Goal: Transaction & Acquisition: Purchase product/service

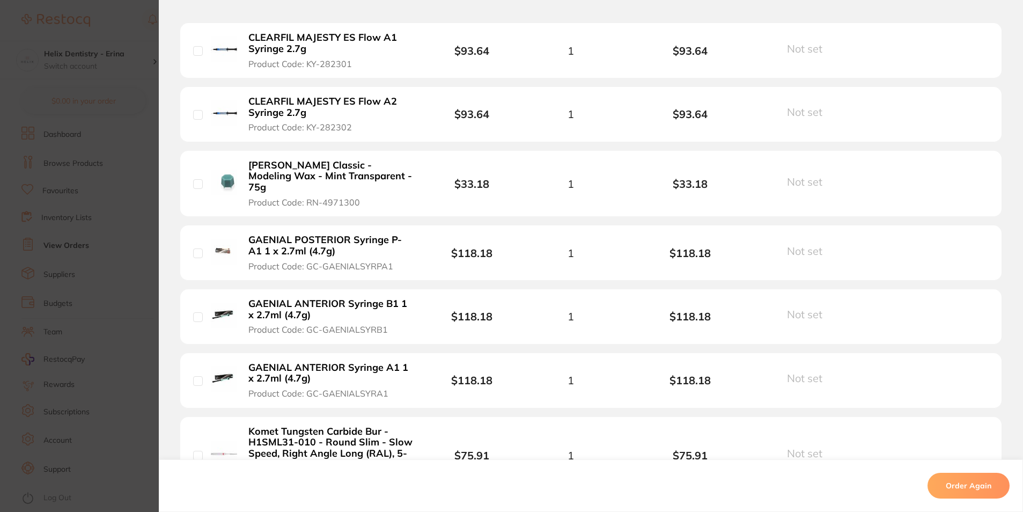
scroll to position [638, 0]
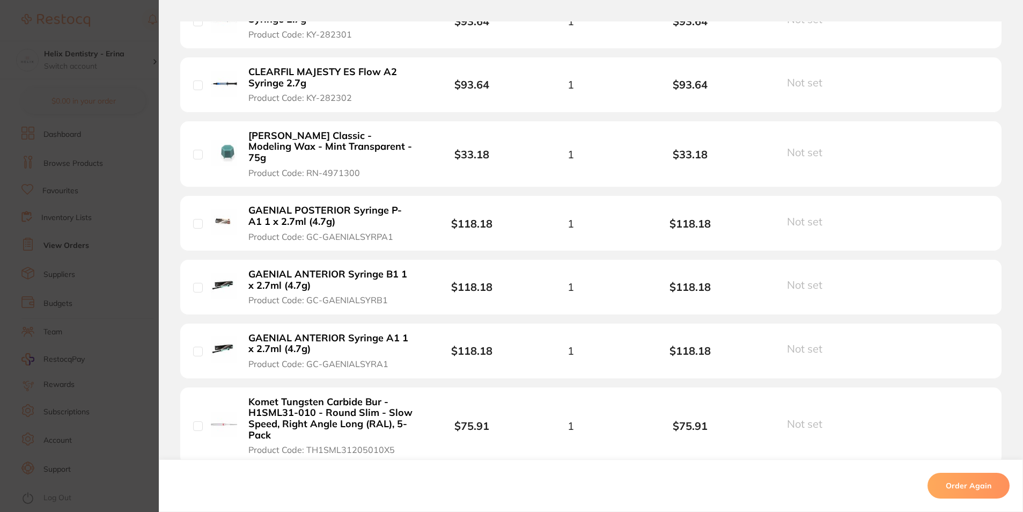
click at [105, 247] on section "Order ID: Restocq- 92350 Order Information Cancelled Order Date [DATE] 11:53 Su…" at bounding box center [511, 256] width 1023 height 512
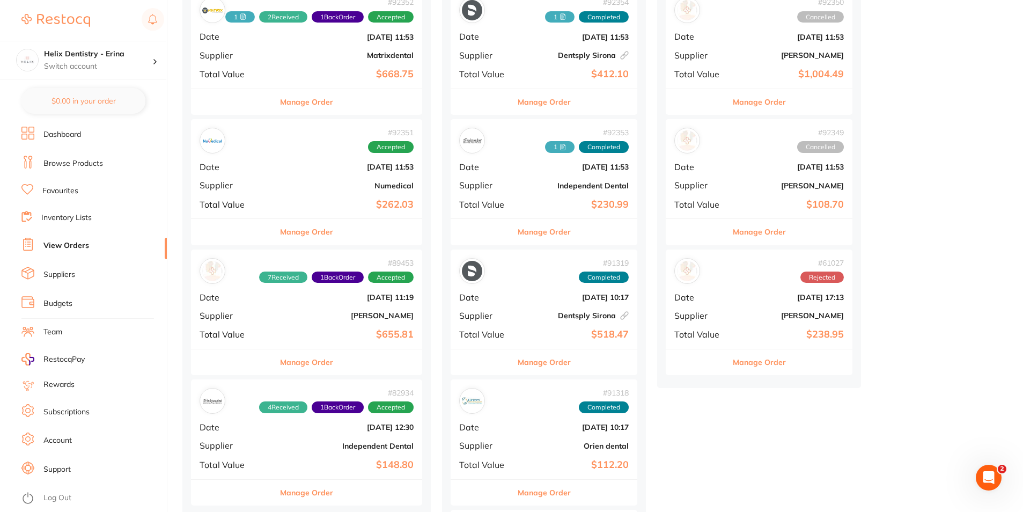
scroll to position [54, 0]
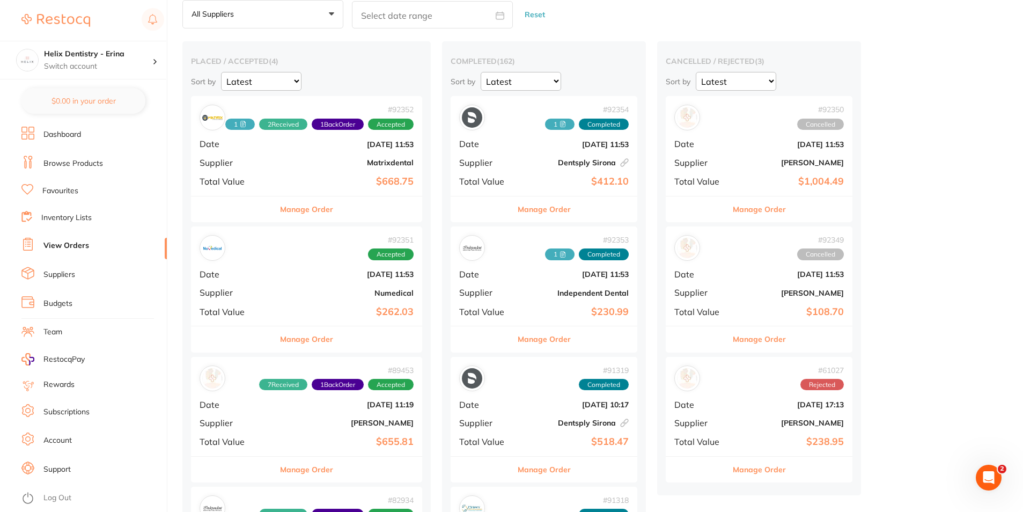
click at [751, 341] on button "Manage Order" at bounding box center [759, 339] width 53 height 26
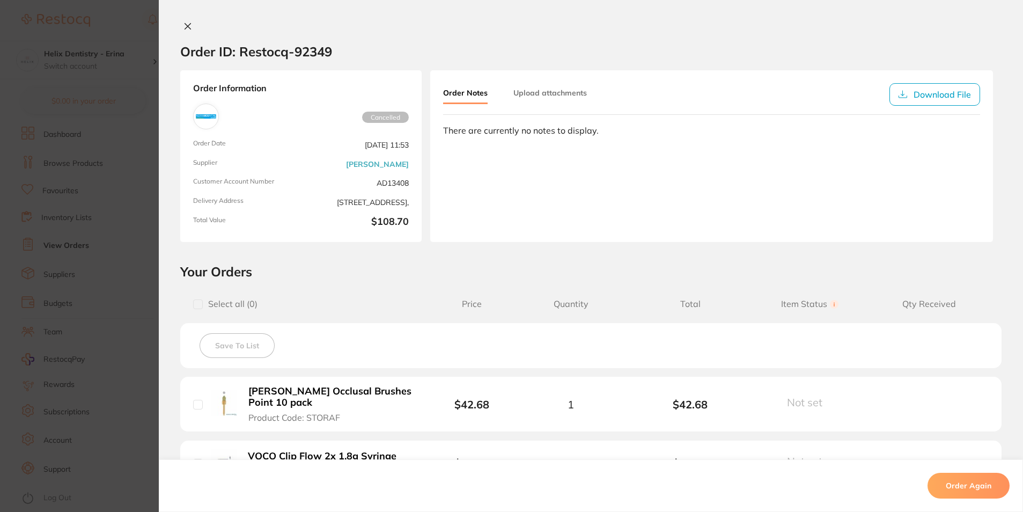
click at [114, 284] on section "Order ID: Restocq- 92349 Order Information Cancelled Order Date Sept 2 2025, 11…" at bounding box center [511, 256] width 1023 height 512
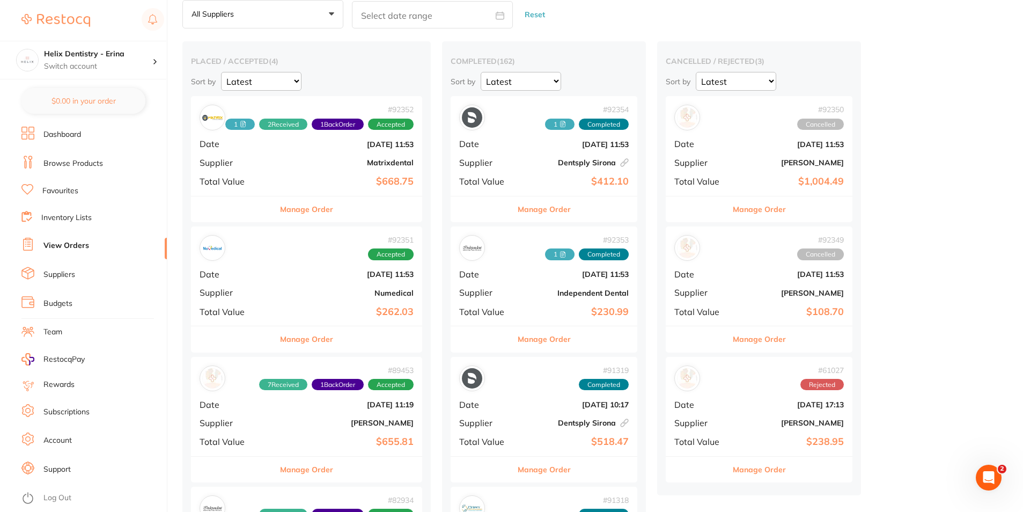
click at [991, 2] on div "Suppliers All suppliers +0 All suppliers AB Orthodontics Adam Dental AHP Dental…" at bounding box center [602, 8] width 841 height 42
click at [142, 47] on div "Helix Dentistry - Erina Switch account" at bounding box center [83, 60] width 166 height 39
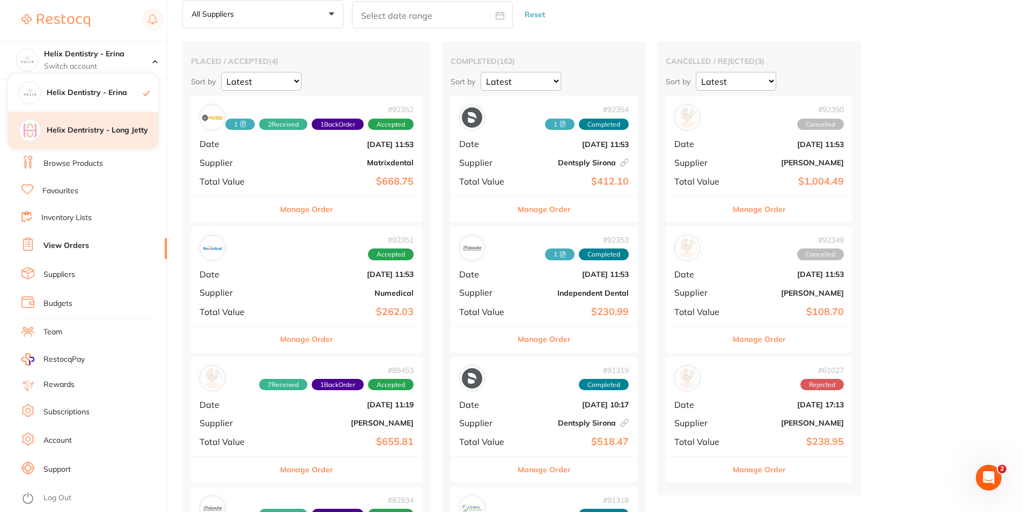
click at [107, 130] on h4 "Helix Dentristry - Long Jetty" at bounding box center [103, 130] width 112 height 11
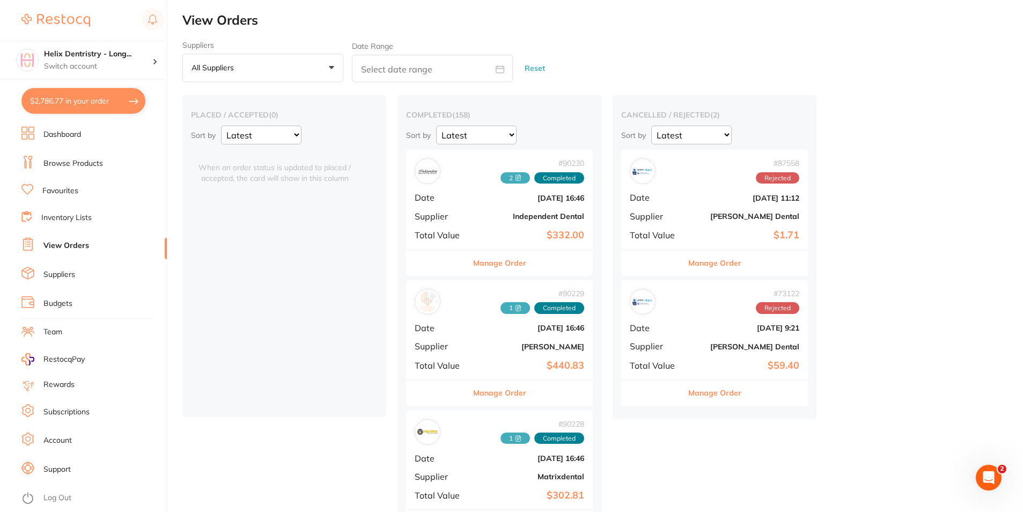
click at [116, 98] on button "$2,786.77 in your order" at bounding box center [83, 101] width 124 height 26
checkbox input "true"
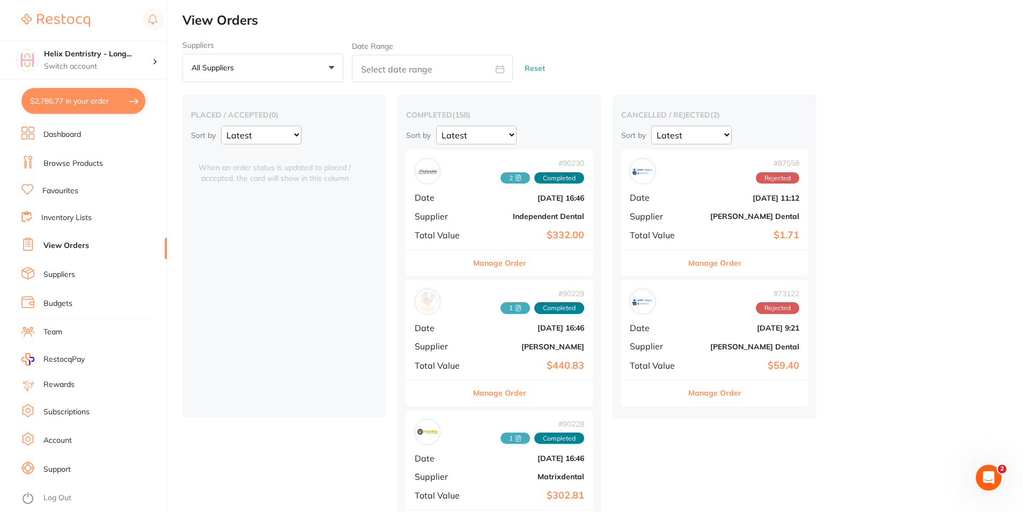
checkbox input "true"
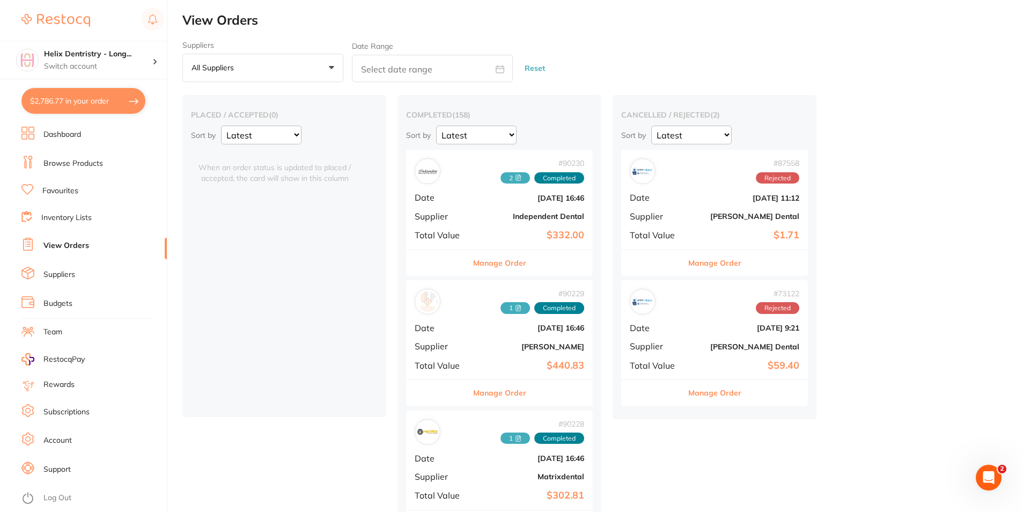
checkbox input "true"
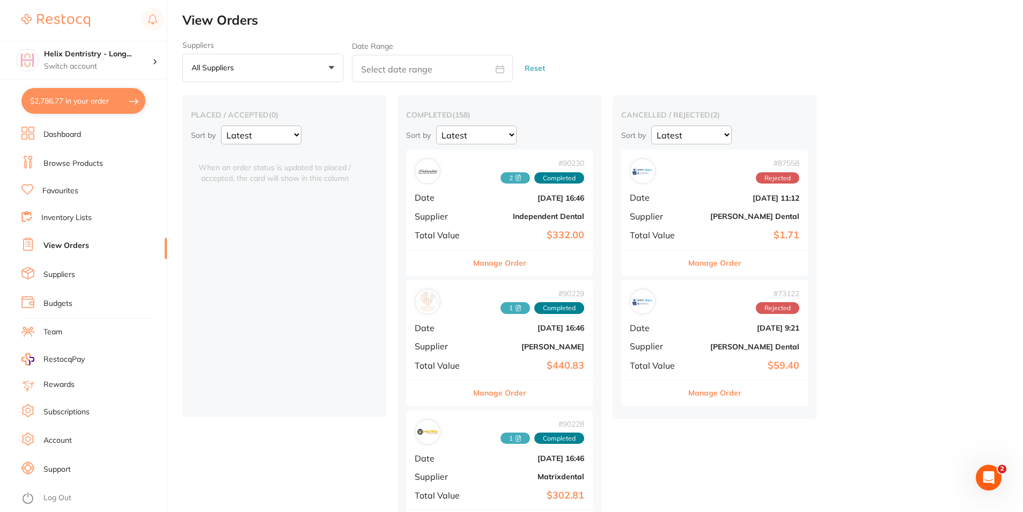
checkbox input "true"
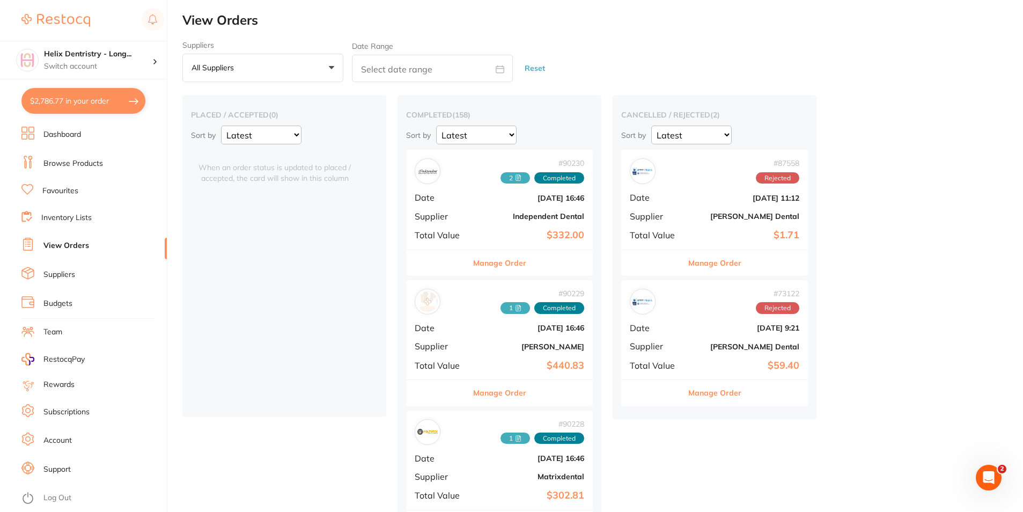
checkbox input "true"
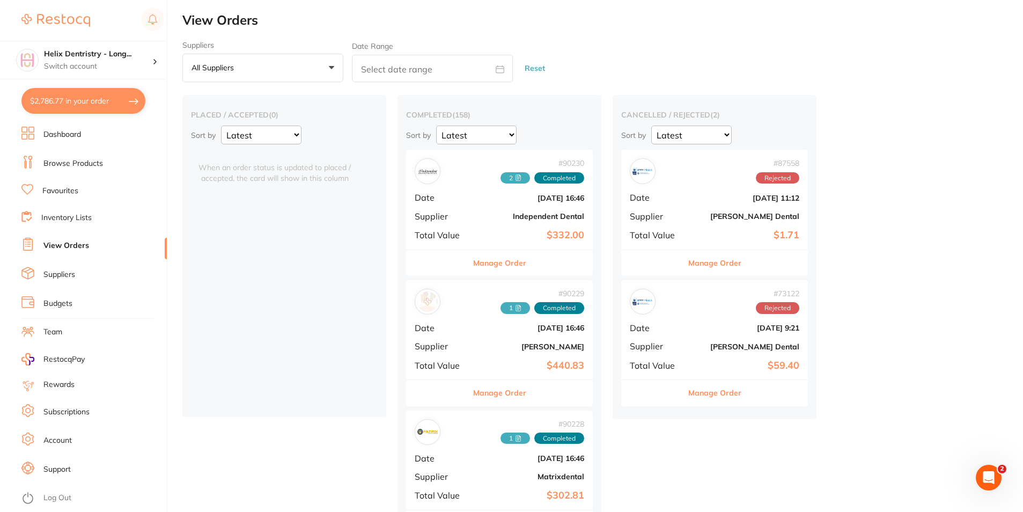
checkbox input "true"
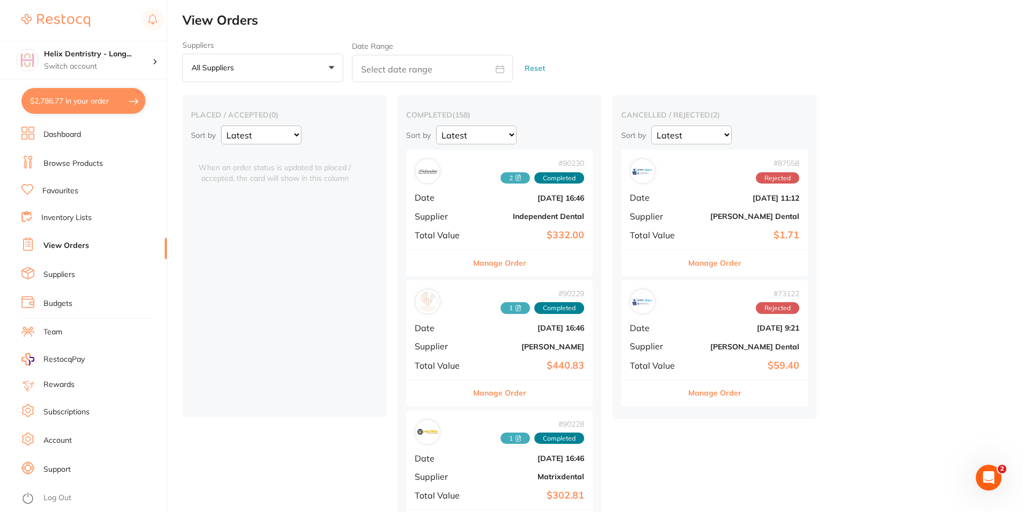
checkbox input "true"
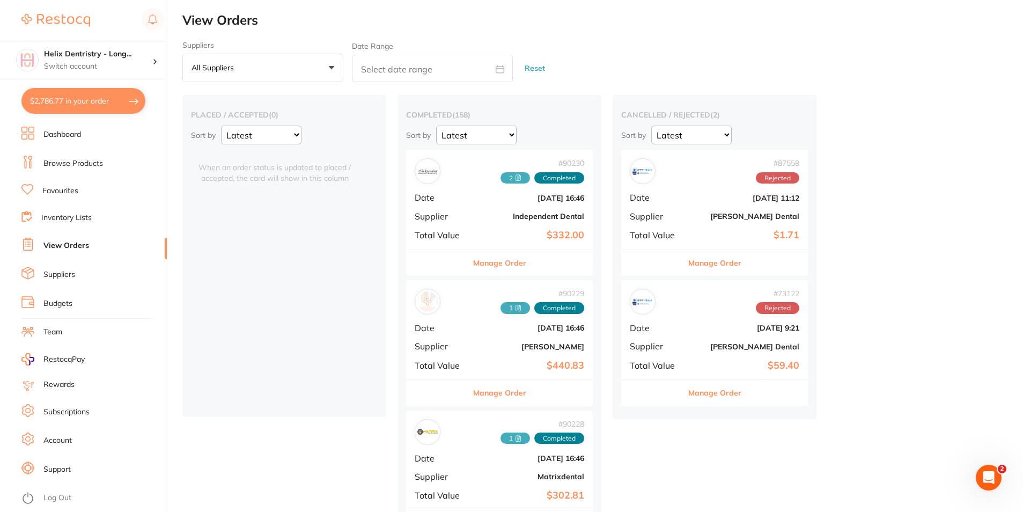
checkbox input "true"
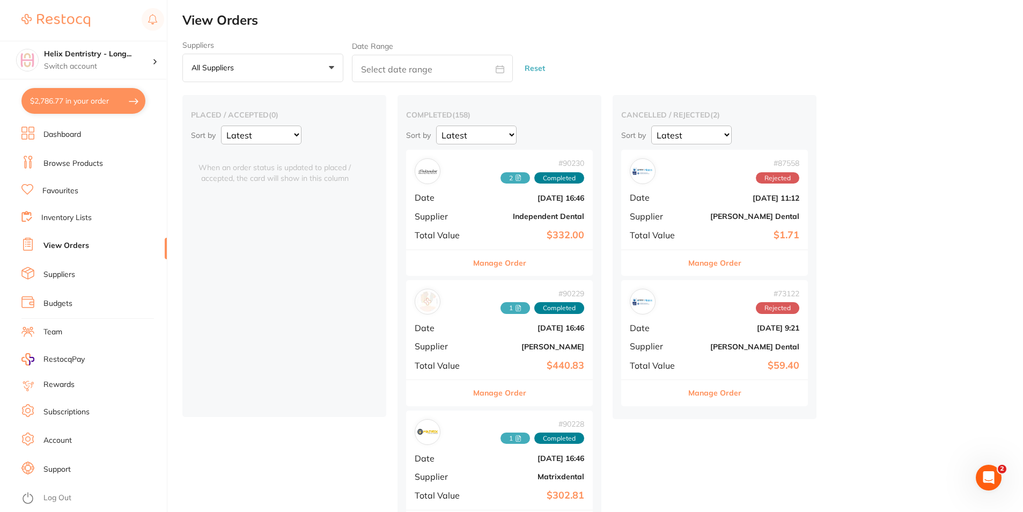
checkbox input "true"
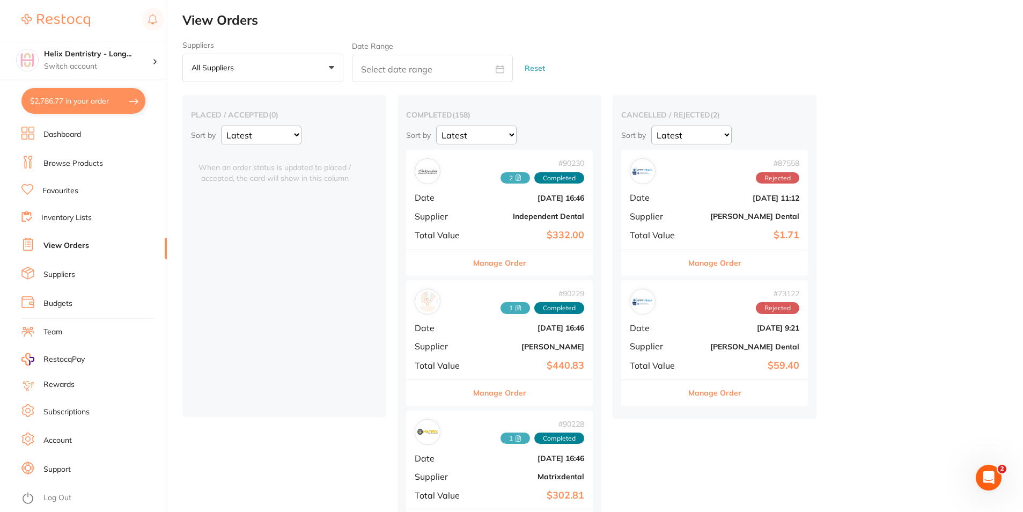
checkbox input "true"
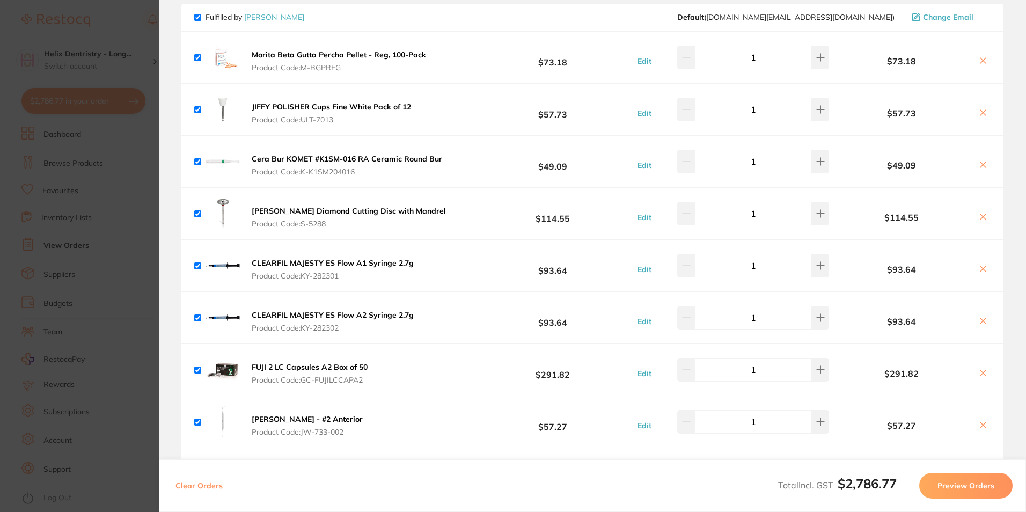
scroll to position [2576, 0]
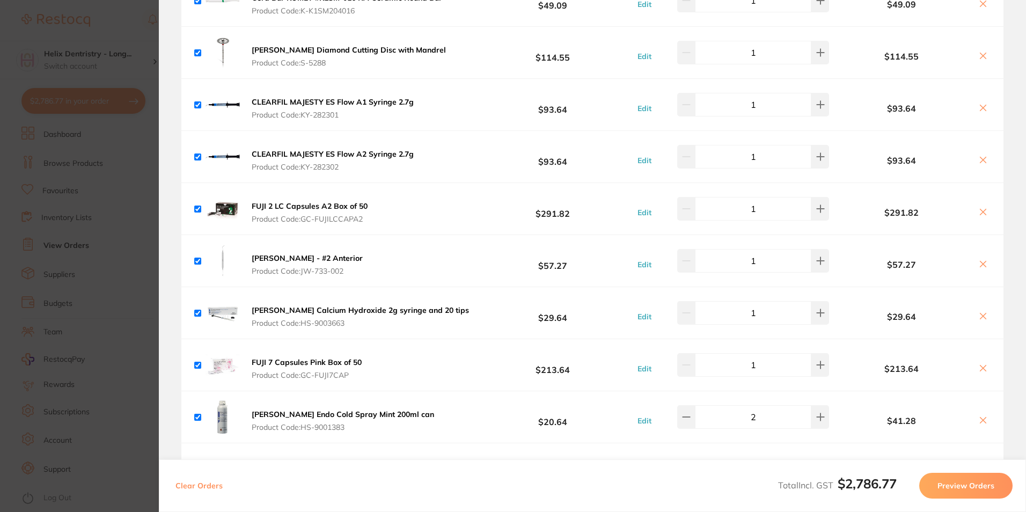
click at [112, 279] on section "Update RRP Set your pre negotiated price for this item. Item Agreed RRP (excl. …" at bounding box center [513, 256] width 1026 height 512
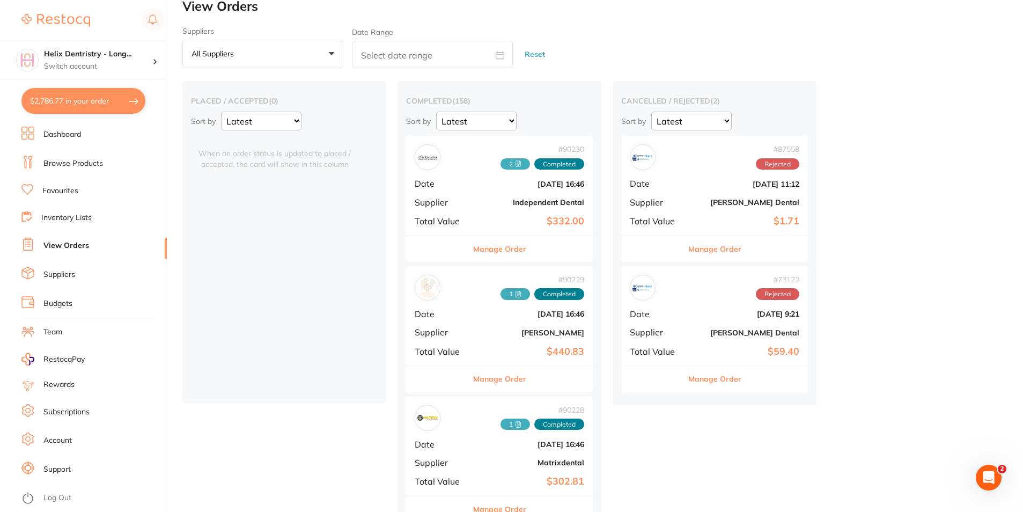
scroll to position [0, 0]
